Goal: Find contact information: Find contact information

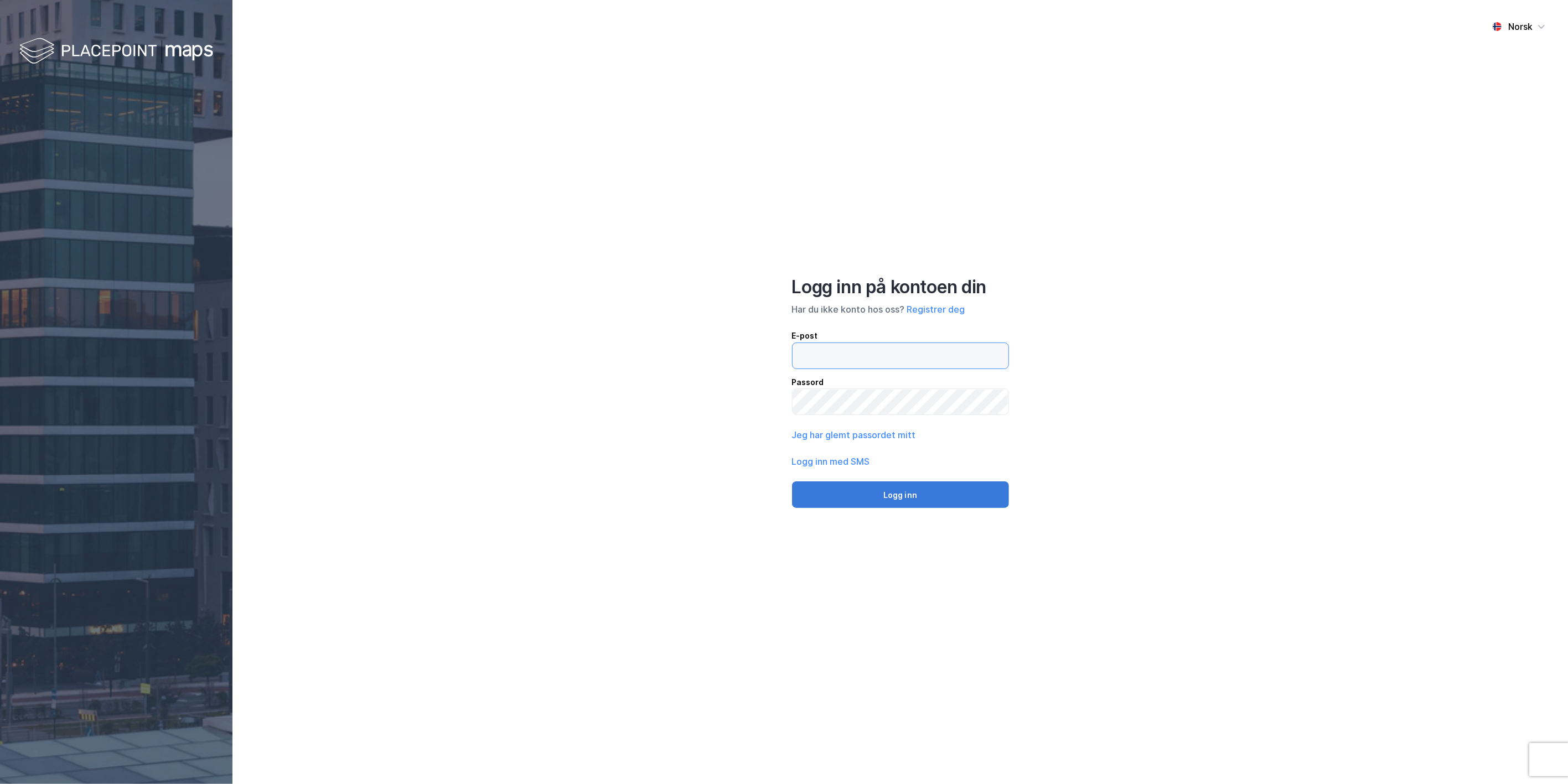
type input "[PERSON_NAME][EMAIL_ADDRESS][DOMAIN_NAME]"
click at [870, 498] on button "Logg inn" at bounding box center [900, 494] width 217 height 26
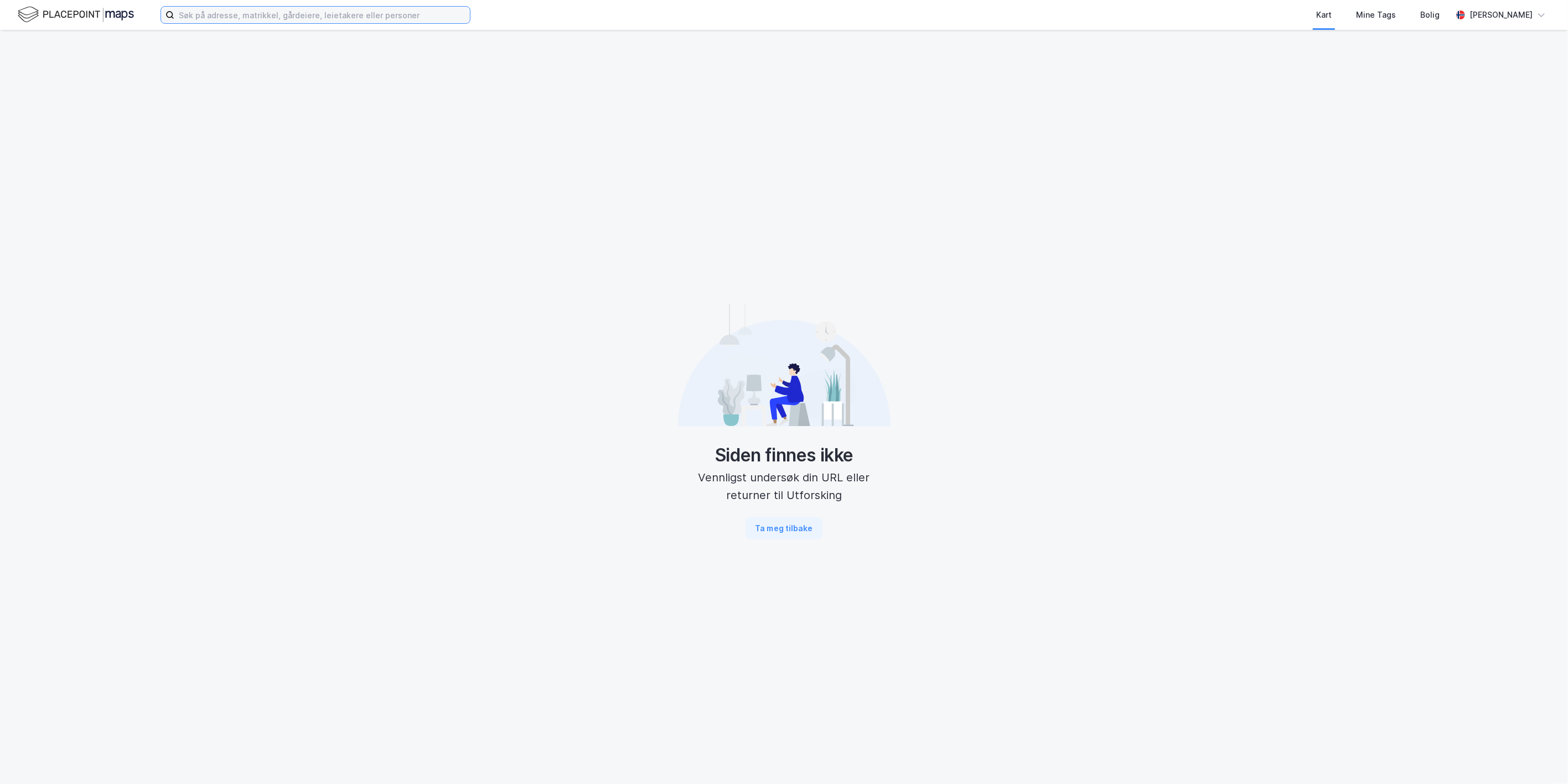
click at [311, 10] on input at bounding box center [322, 14] width 296 height 16
paste input "[STREET_ADDRESS]"
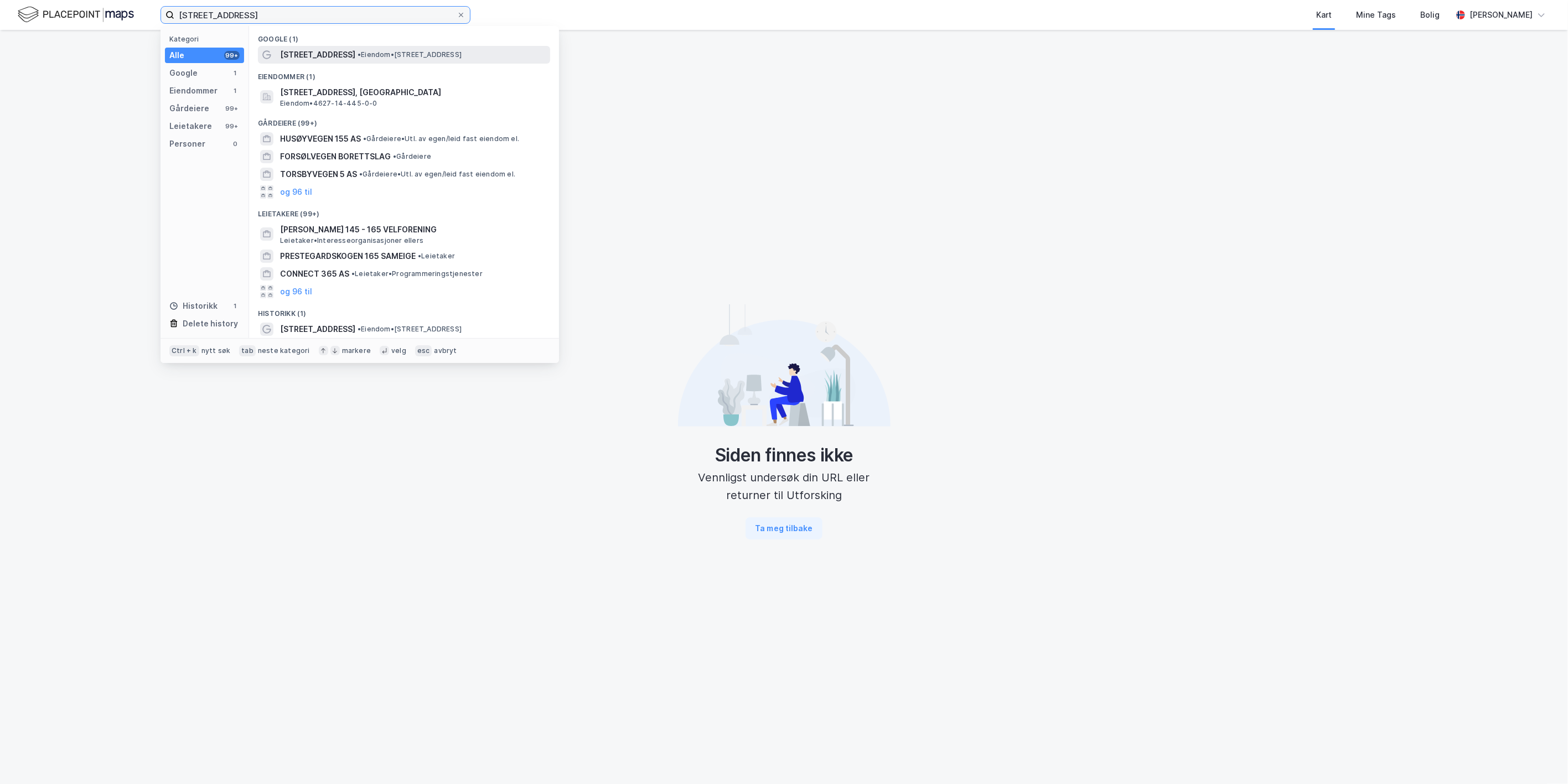
type input "[STREET_ADDRESS]"
click at [279, 58] on div "[STREET_ADDRESS] • Eiendom • [STREET_ADDRESS]" at bounding box center [404, 55] width 292 height 18
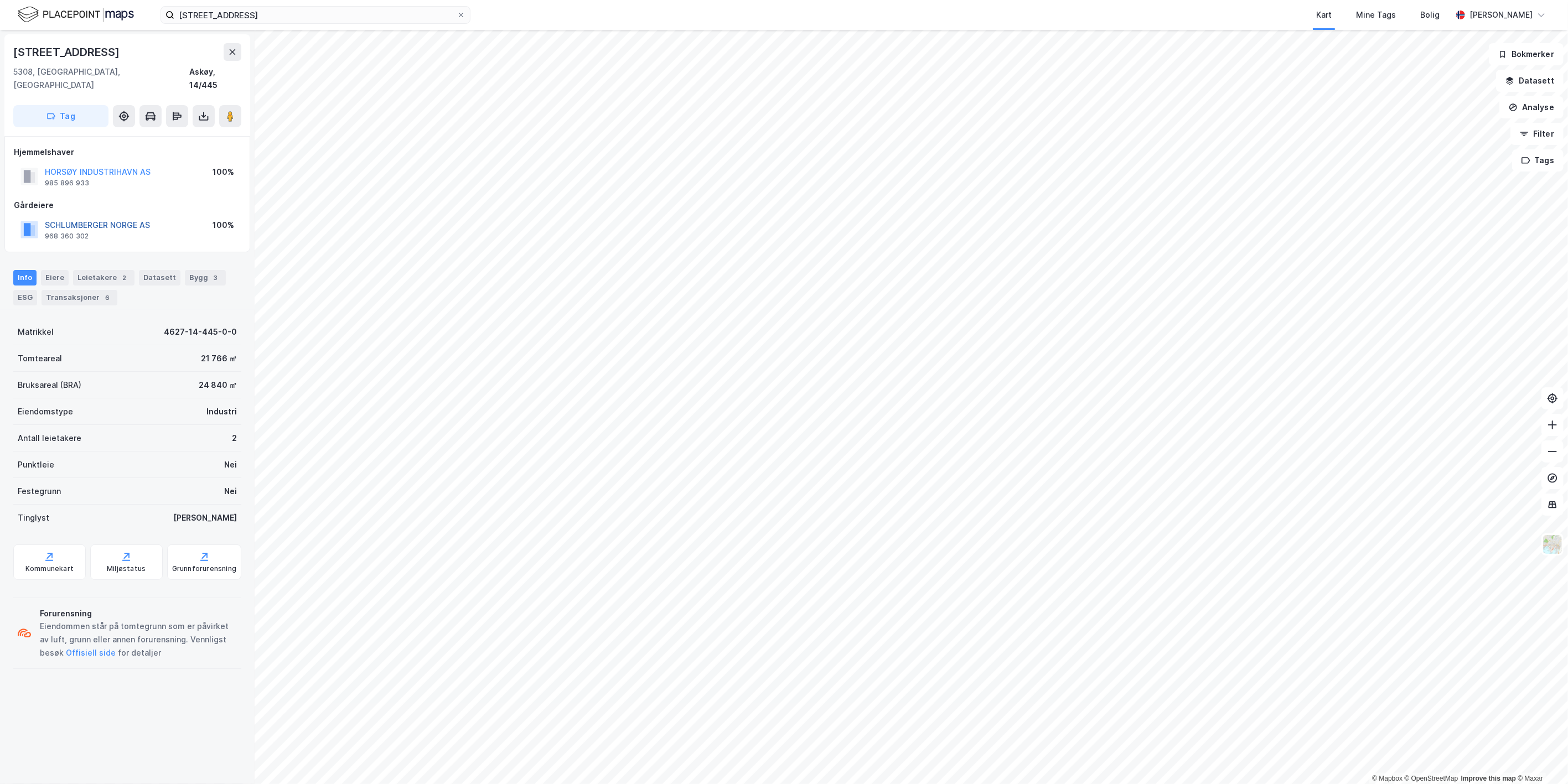
click at [0, 0] on button "SCHLUMBERGER NORGE AS" at bounding box center [0, 0] width 0 height 0
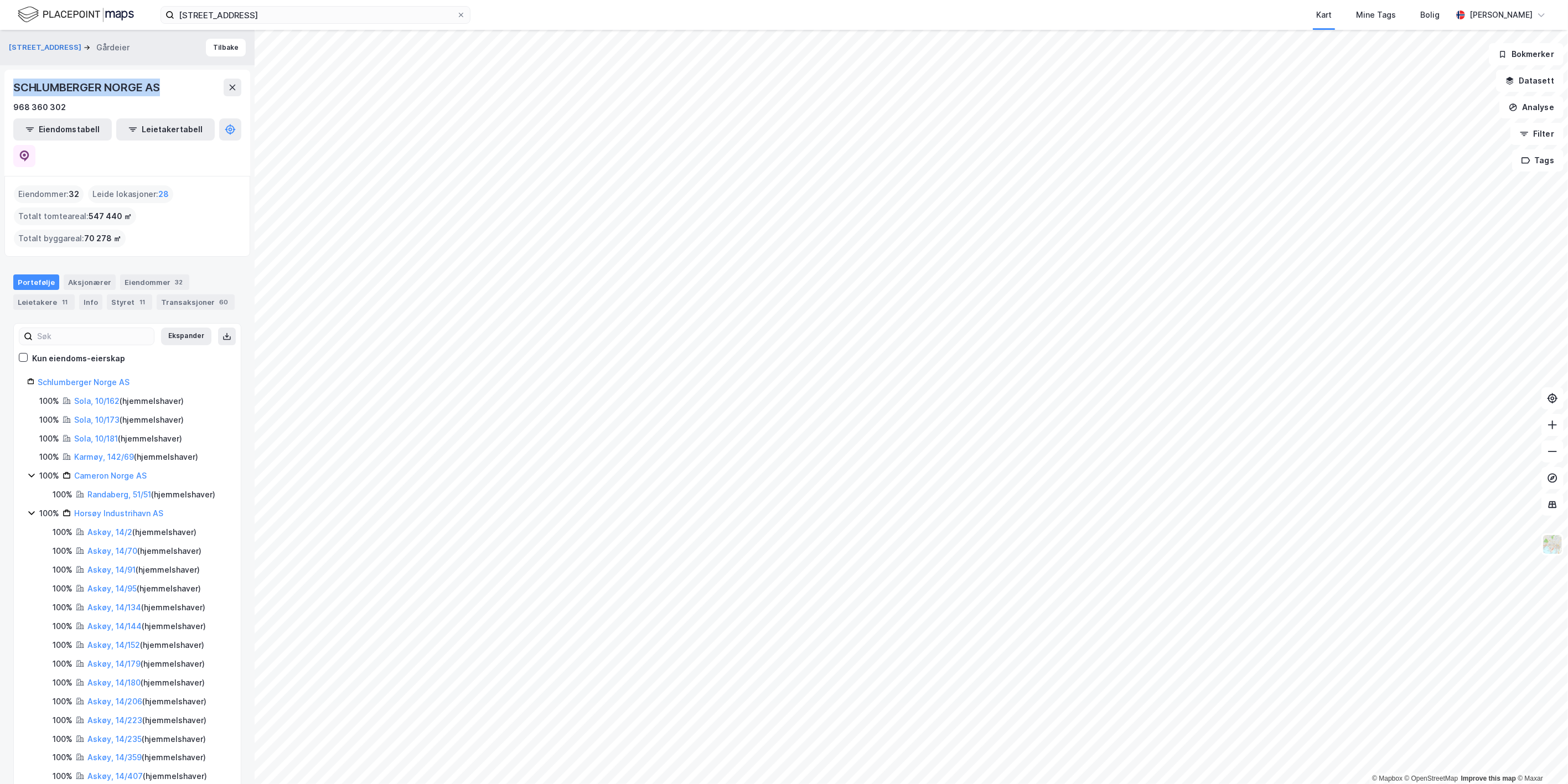
drag, startPoint x: 169, startPoint y: 92, endPoint x: 1, endPoint y: 91, distance: 168.0
click at [1, 91] on div "Horsøyvegen 165 Gårdeier Tilbake SCHLUMBERGER [GEOGRAPHIC_DATA] AS 968 360 302 …" at bounding box center [127, 407] width 255 height 754
copy div "SCHLUMBERGER NORGE AS"
click at [95, 377] on link "Schlumberger Norge AS" at bounding box center [83, 382] width 92 height 9
click at [92, 377] on link "Schlumberger Norge AS" at bounding box center [83, 382] width 92 height 9
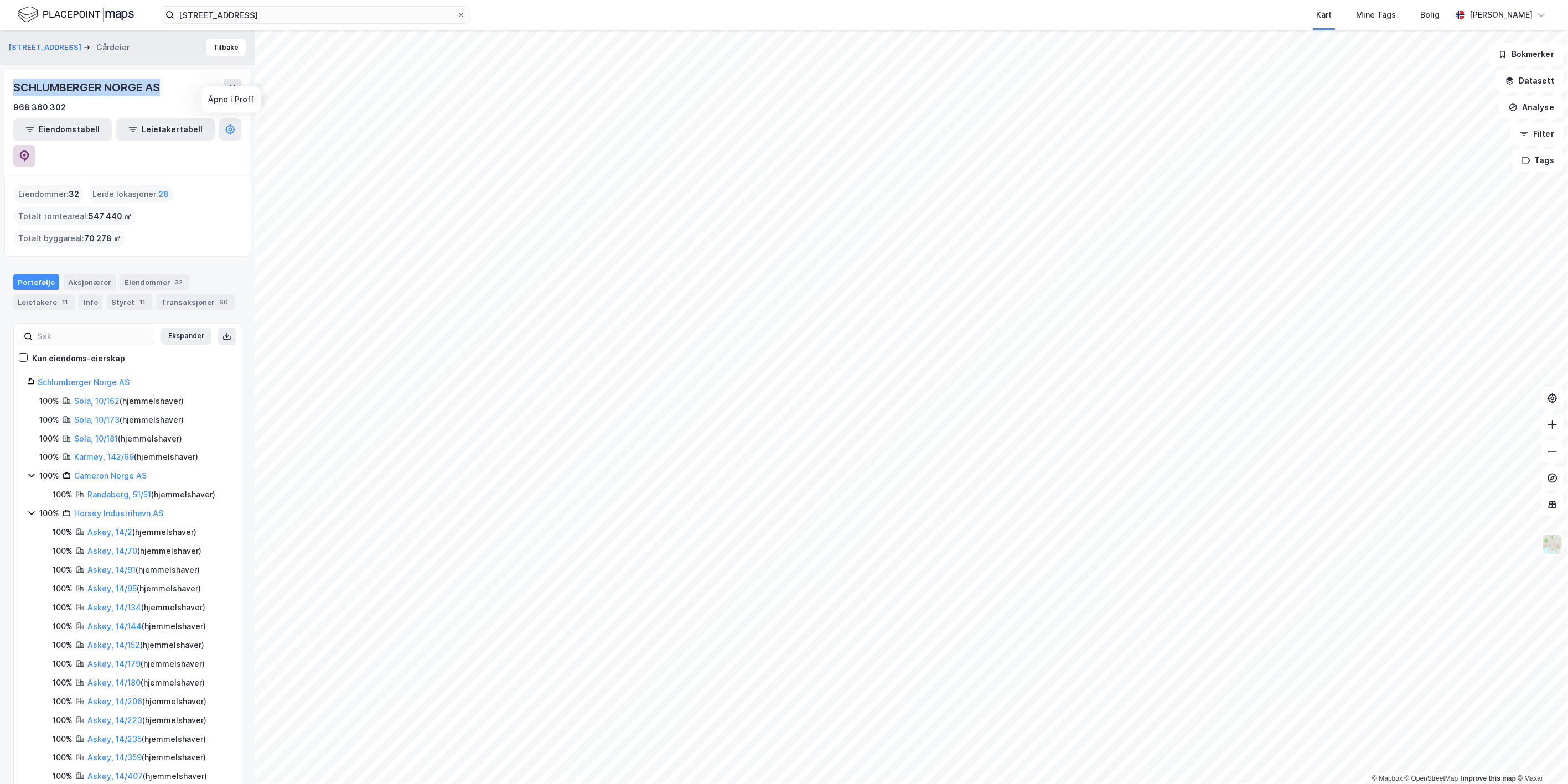
click at [29, 151] on icon at bounding box center [24, 156] width 9 height 11
